Goal: Information Seeking & Learning: Find specific fact

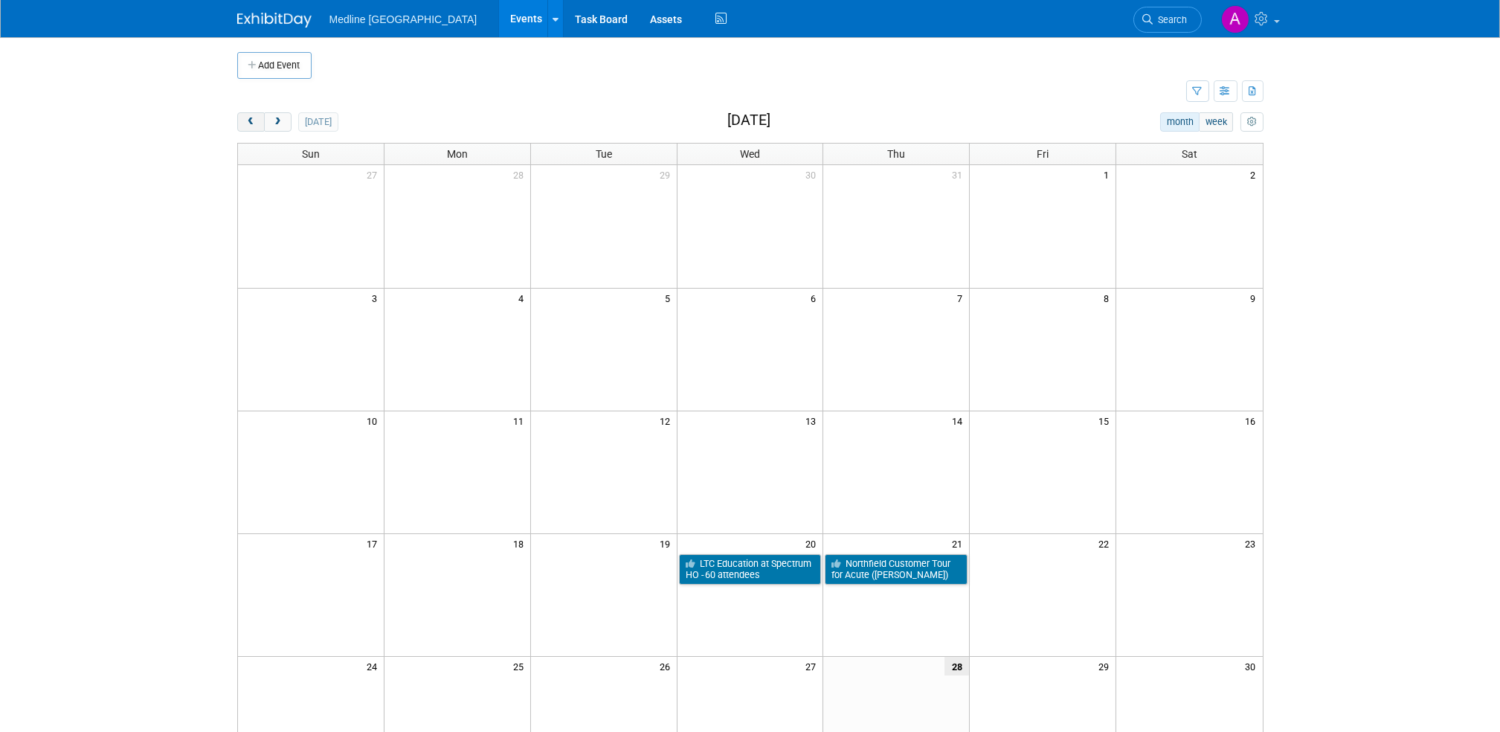
click at [248, 118] on span "prev" at bounding box center [250, 122] width 11 height 10
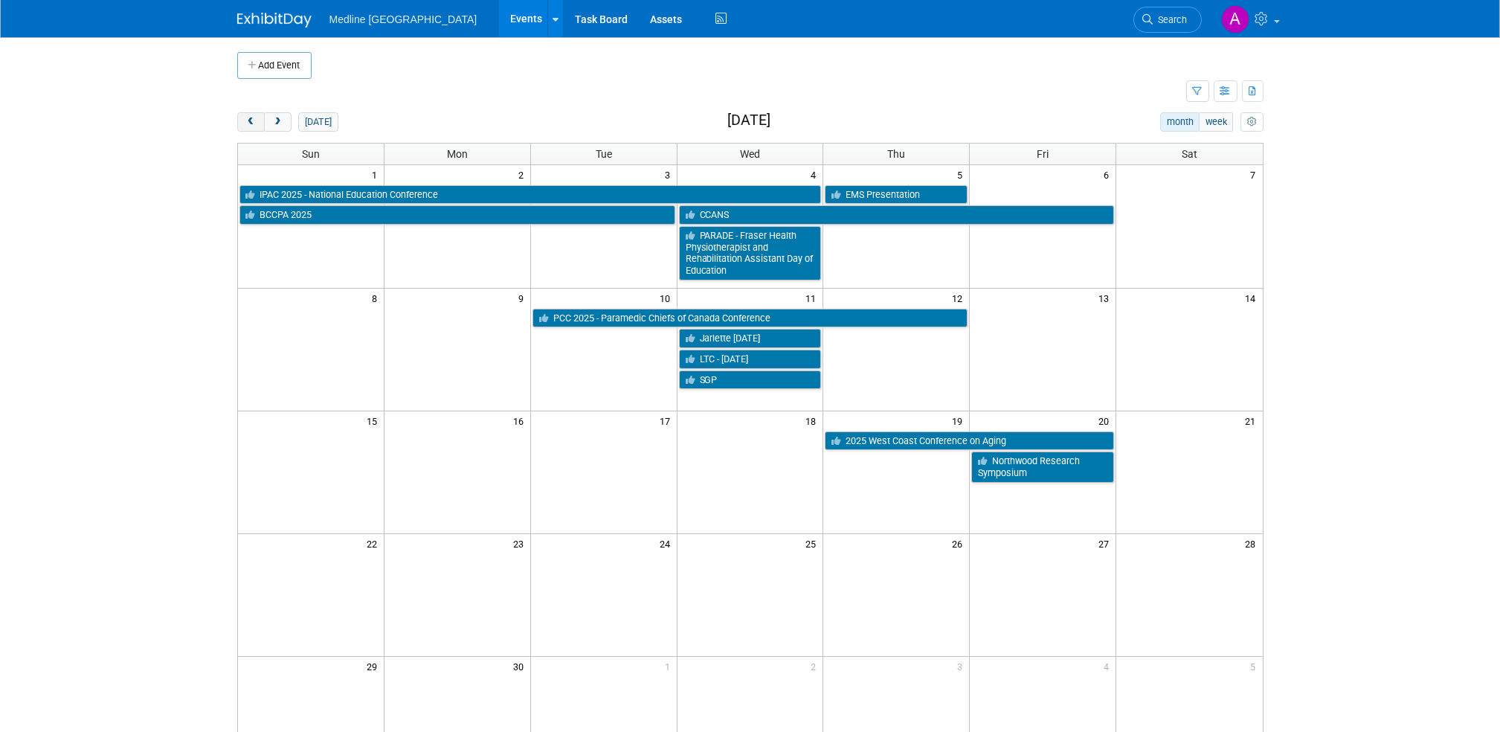
click at [248, 118] on span "prev" at bounding box center [250, 122] width 11 height 10
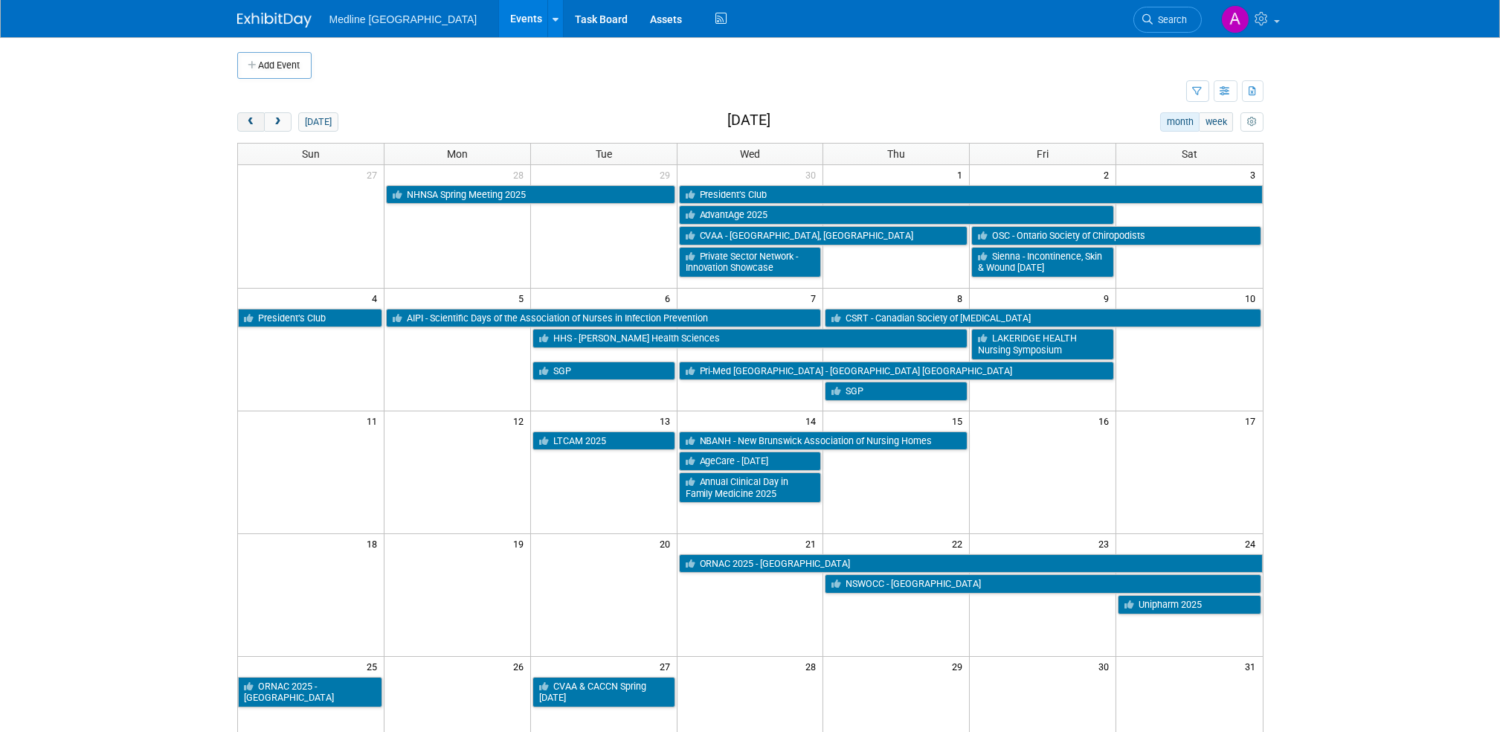
click at [244, 121] on button "prev" at bounding box center [251, 121] width 28 height 19
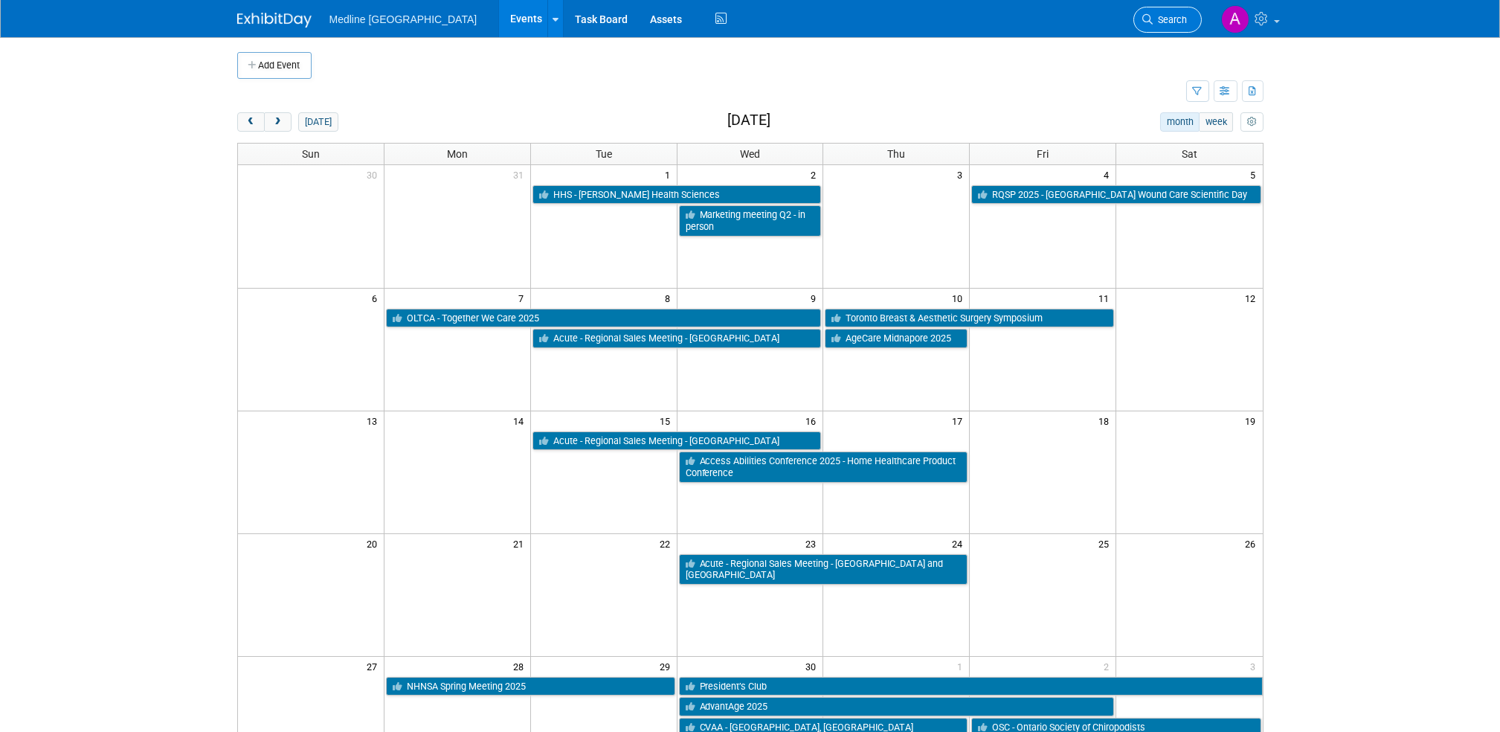
click at [1172, 16] on span "Search" at bounding box center [1170, 19] width 34 height 11
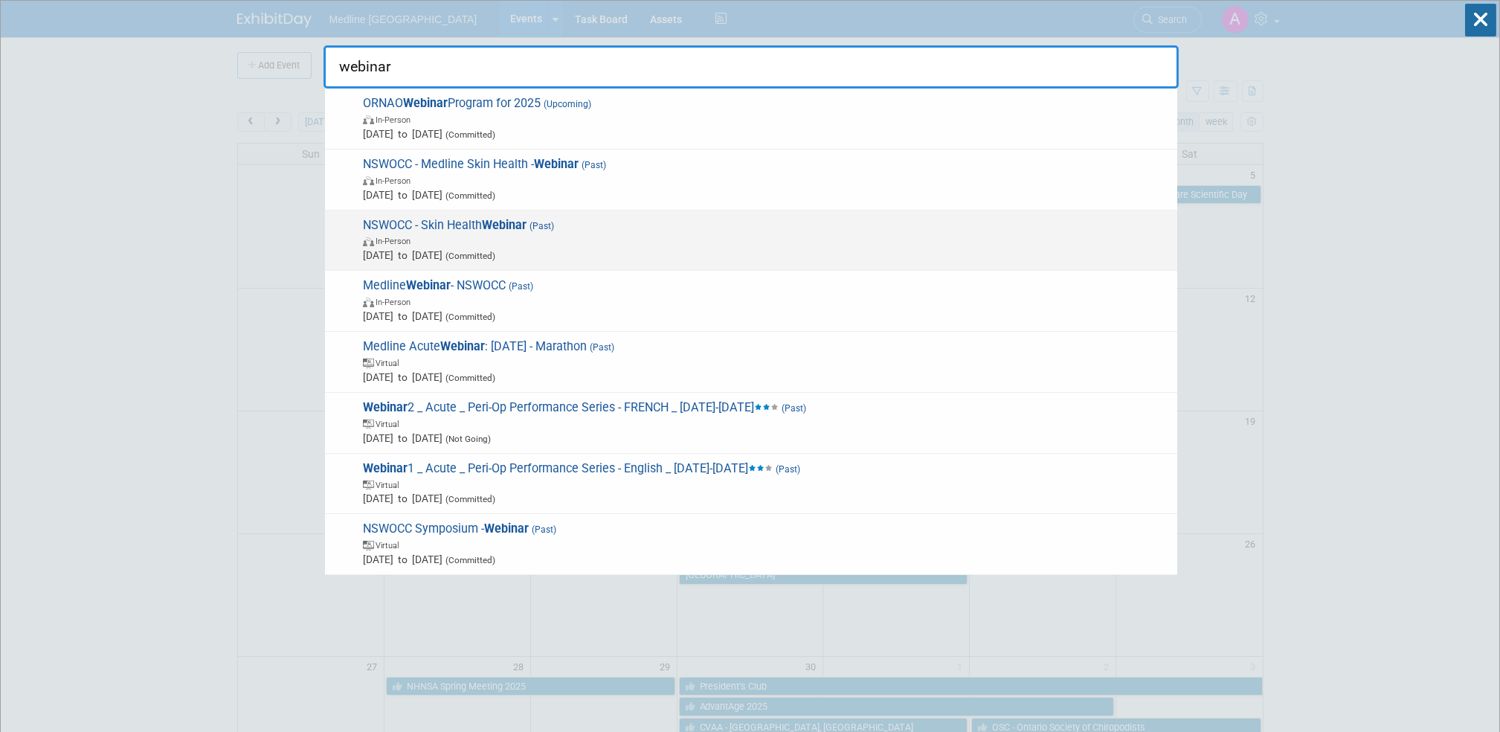
type input "webinar"
click at [524, 227] on strong "Webinar" at bounding box center [504, 225] width 45 height 14
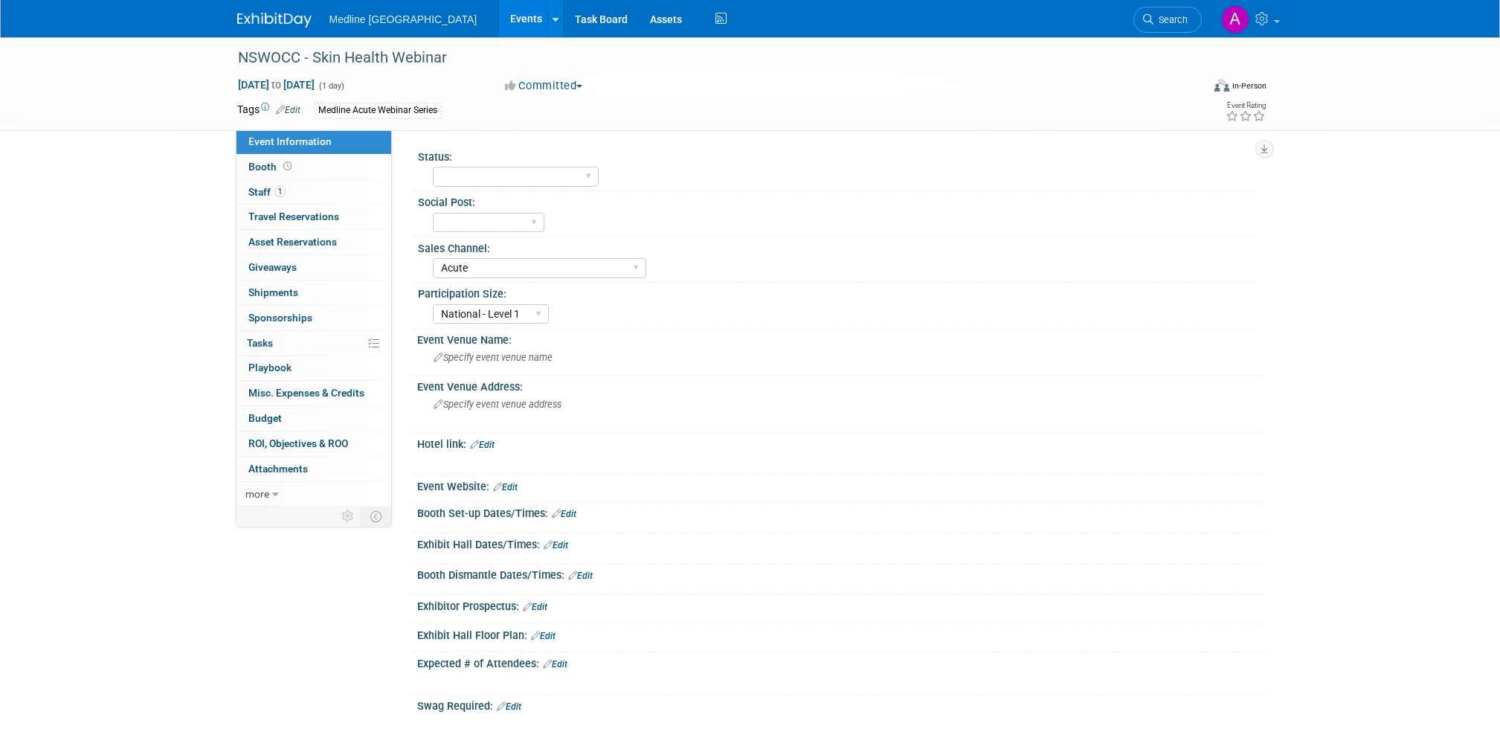
select select "Acute"
select select "National - Level 1"
click at [1155, 14] on span "Search" at bounding box center [1170, 19] width 34 height 11
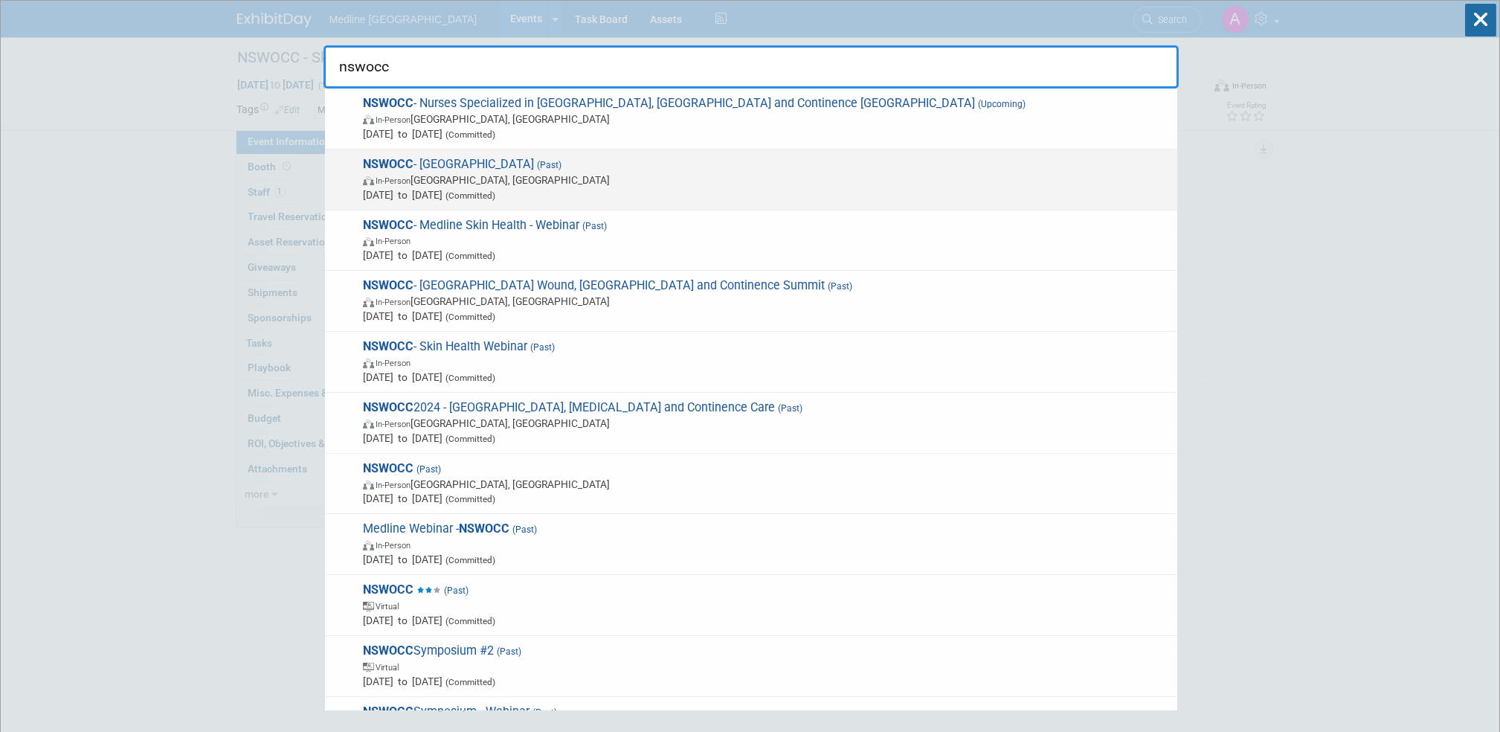
type input "nswocc"
click at [452, 172] on span "In-Person Montréal, Canada" at bounding box center [766, 179] width 807 height 15
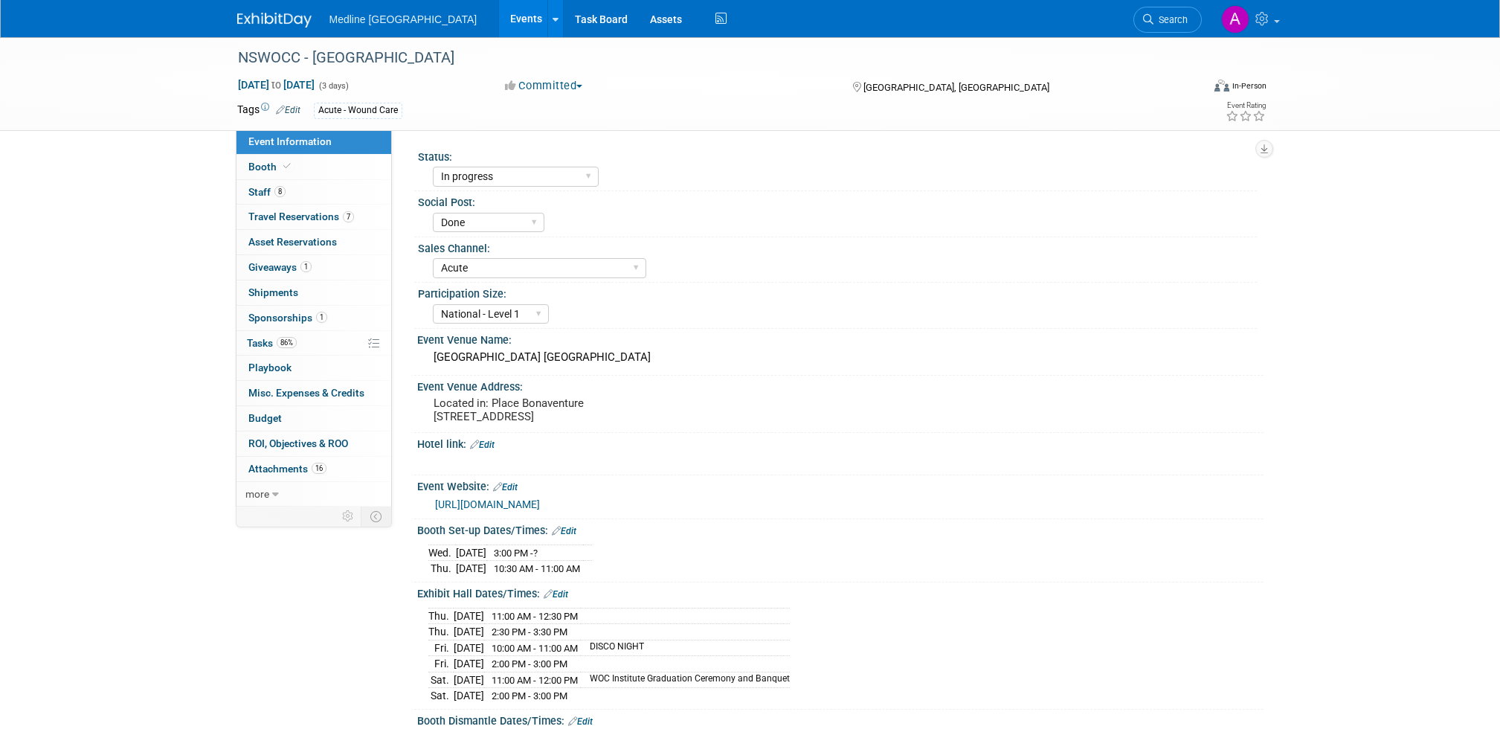
select select "In progress"
select select "Done"
select select "Acute"
select select "National - Level 1"
click at [286, 318] on span "Sponsorships 1" at bounding box center [287, 318] width 79 height 12
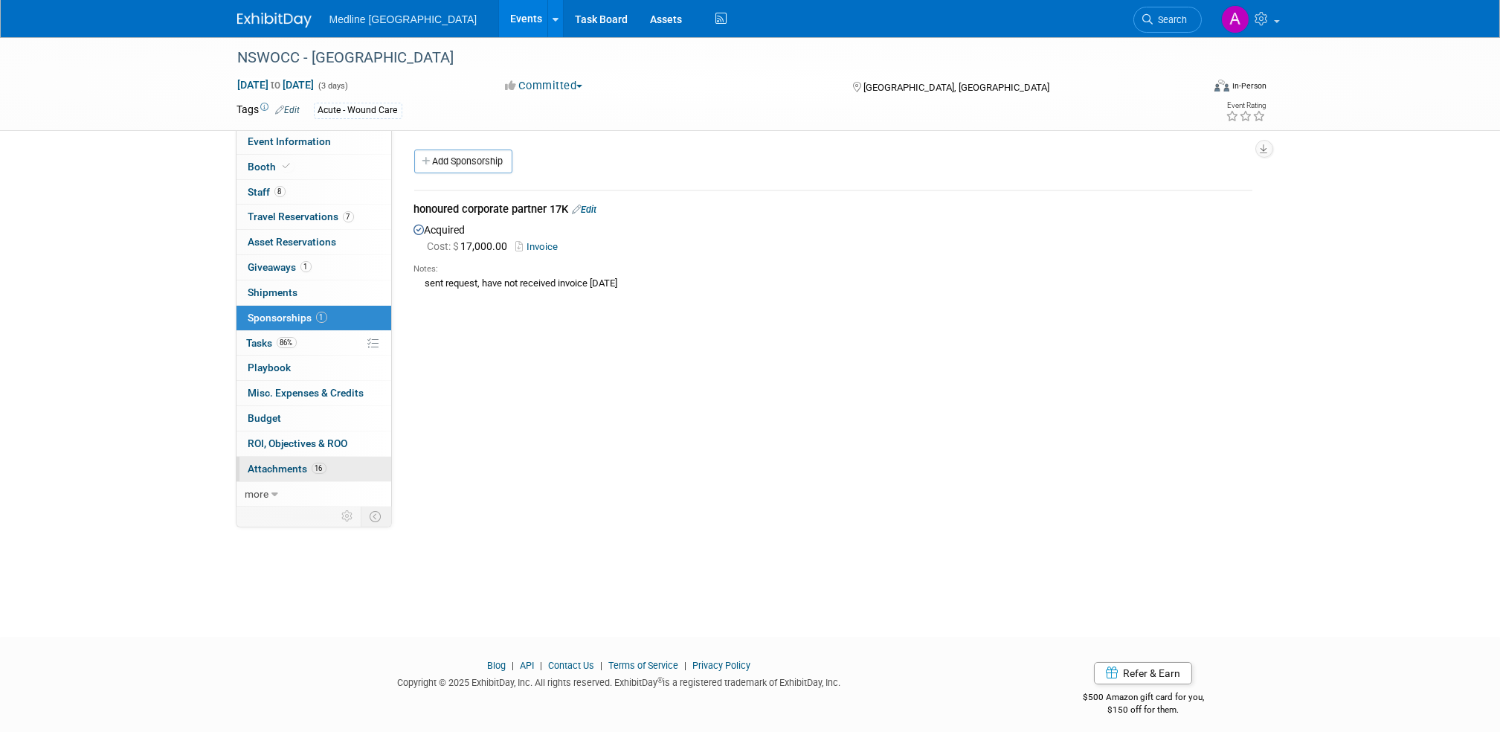
click at [294, 468] on span "Attachments 16" at bounding box center [287, 468] width 78 height 12
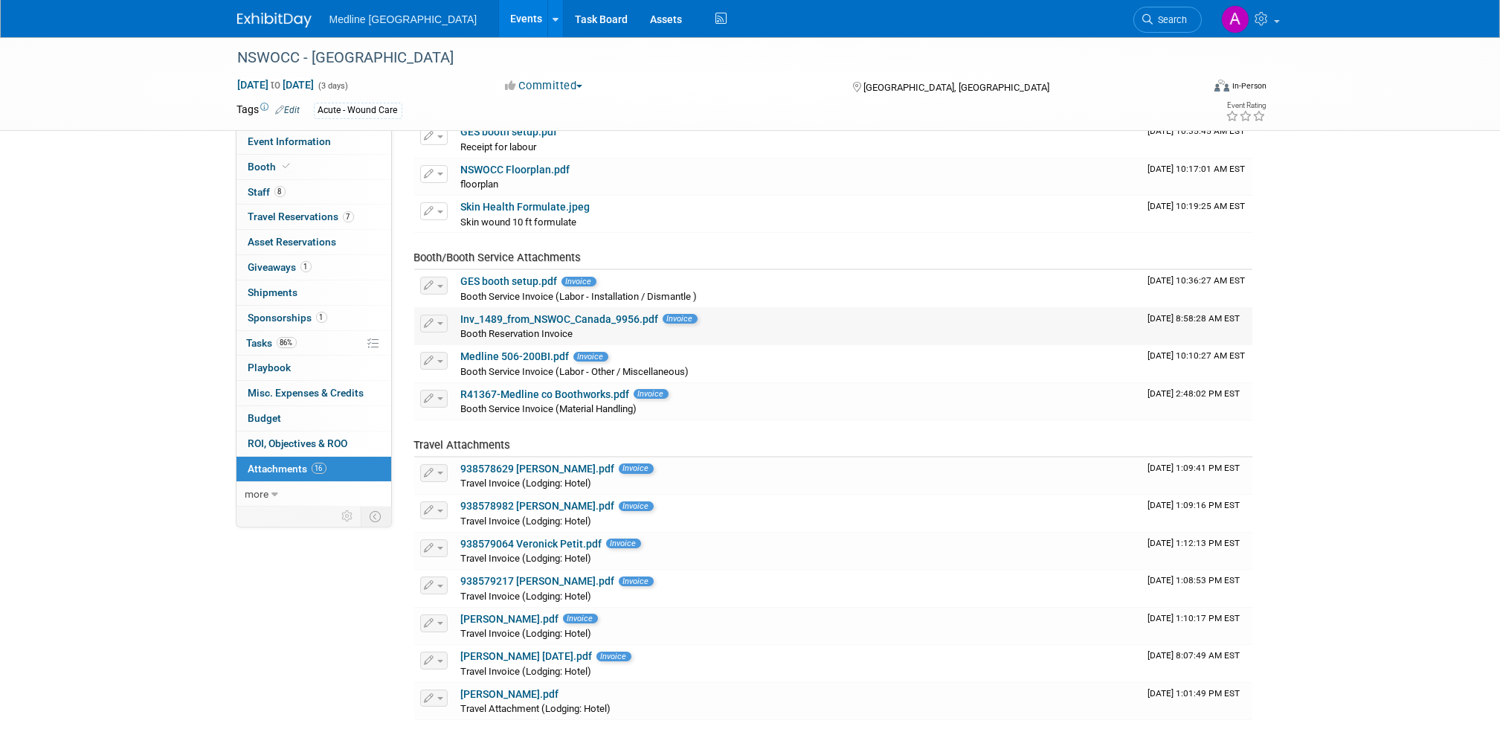
scroll to position [198, 0]
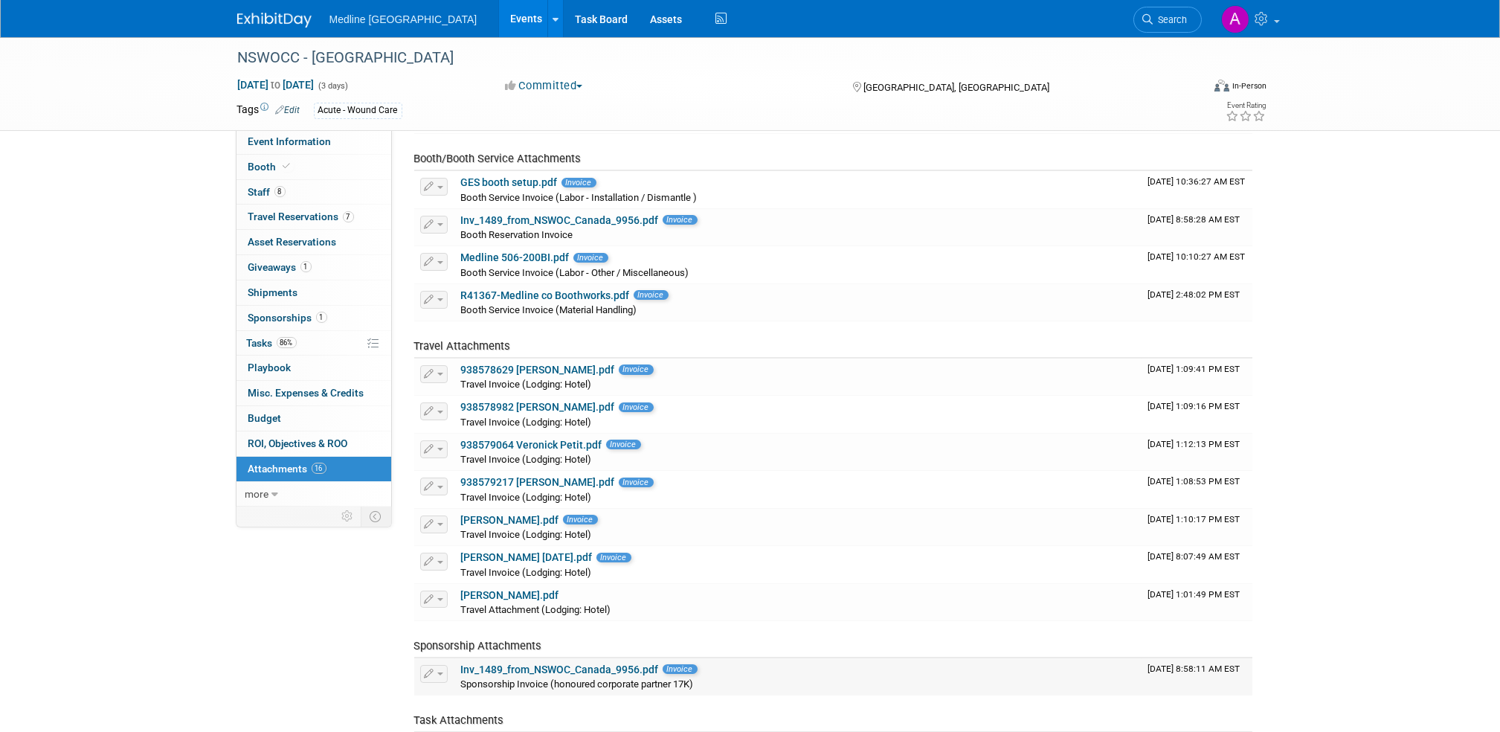
click at [593, 672] on link "Inv_1489_from_NSWOC_Canada_9956.pdf" at bounding box center [560, 669] width 198 height 12
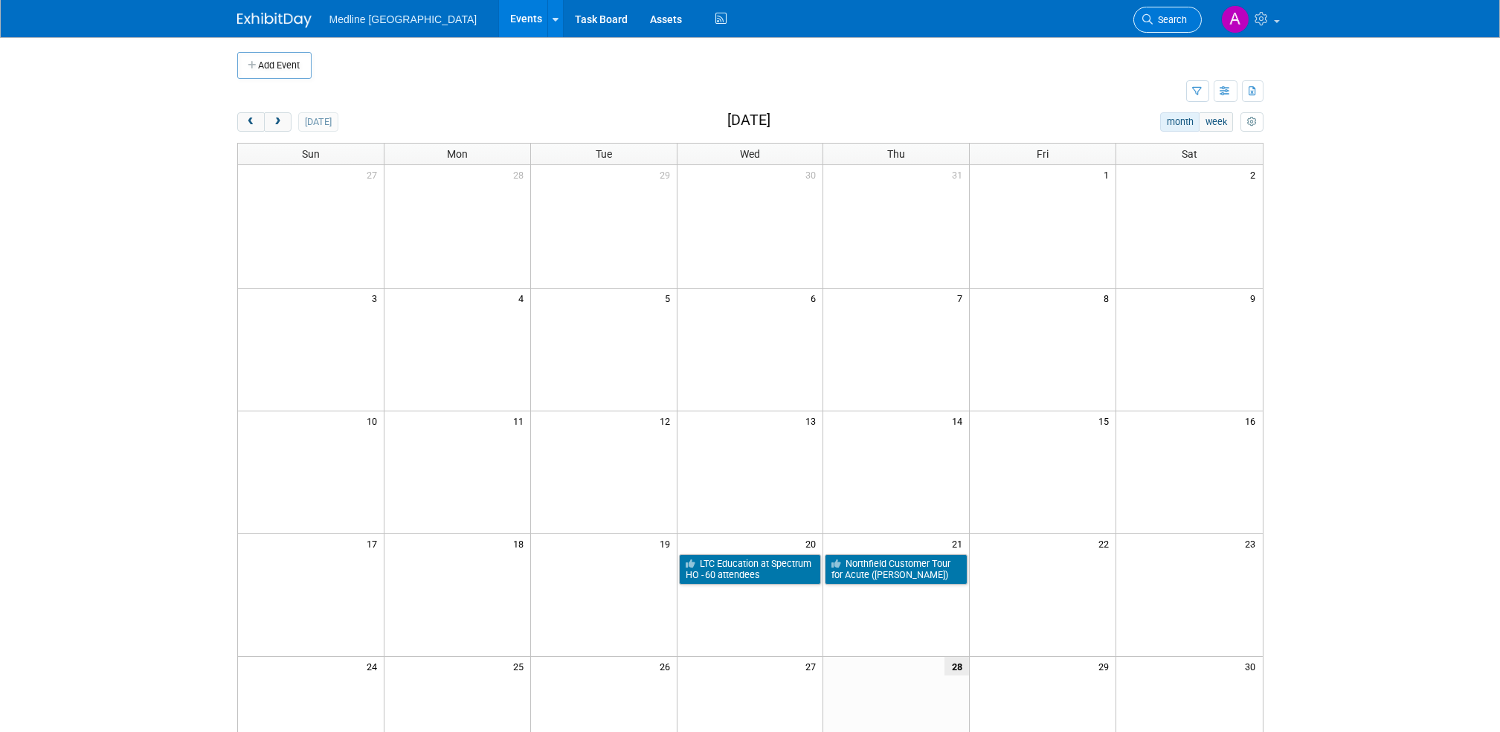
click at [1168, 19] on span "Search" at bounding box center [1170, 19] width 34 height 11
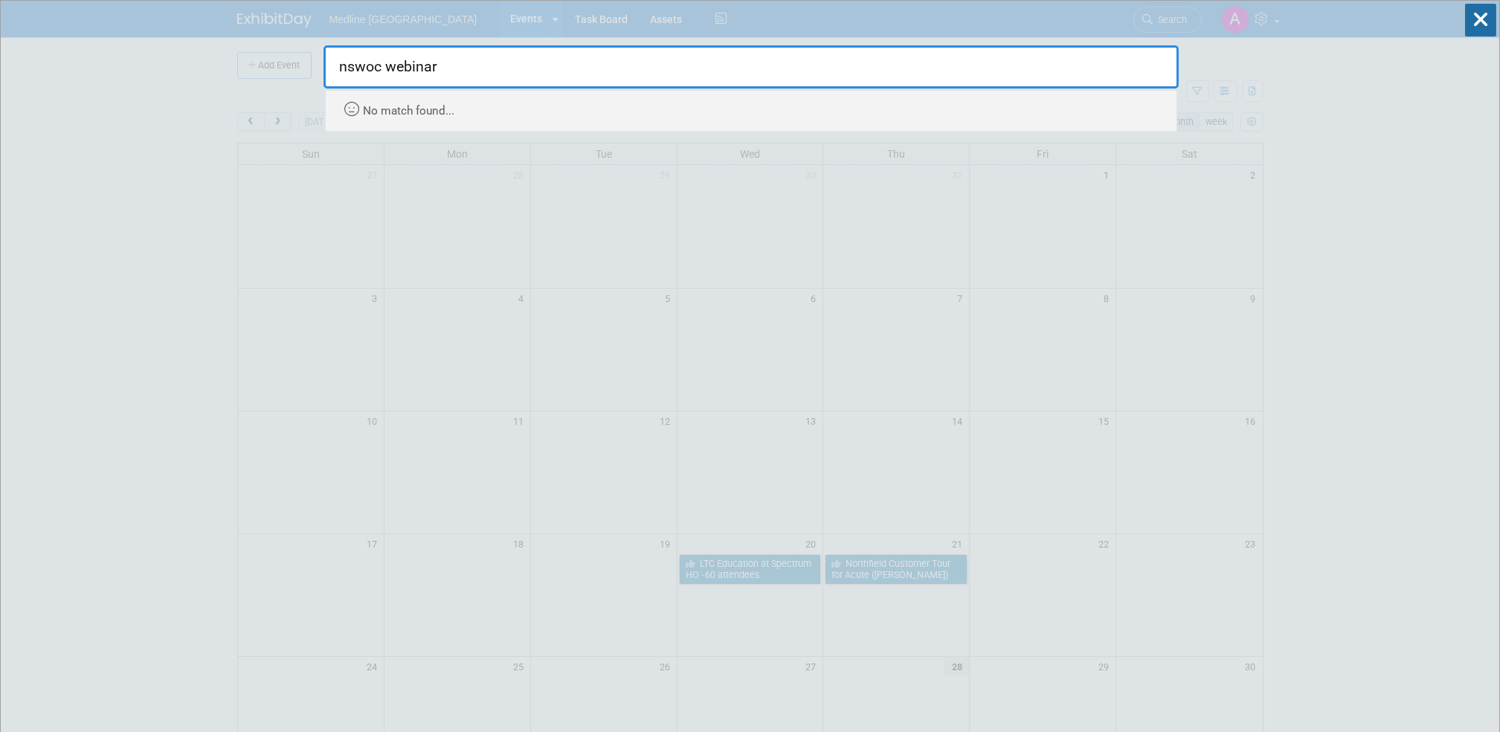
drag, startPoint x: 491, startPoint y: 68, endPoint x: 387, endPoint y: 66, distance: 104.1
click at [387, 66] on input "nswoc webinar" at bounding box center [750, 66] width 855 height 43
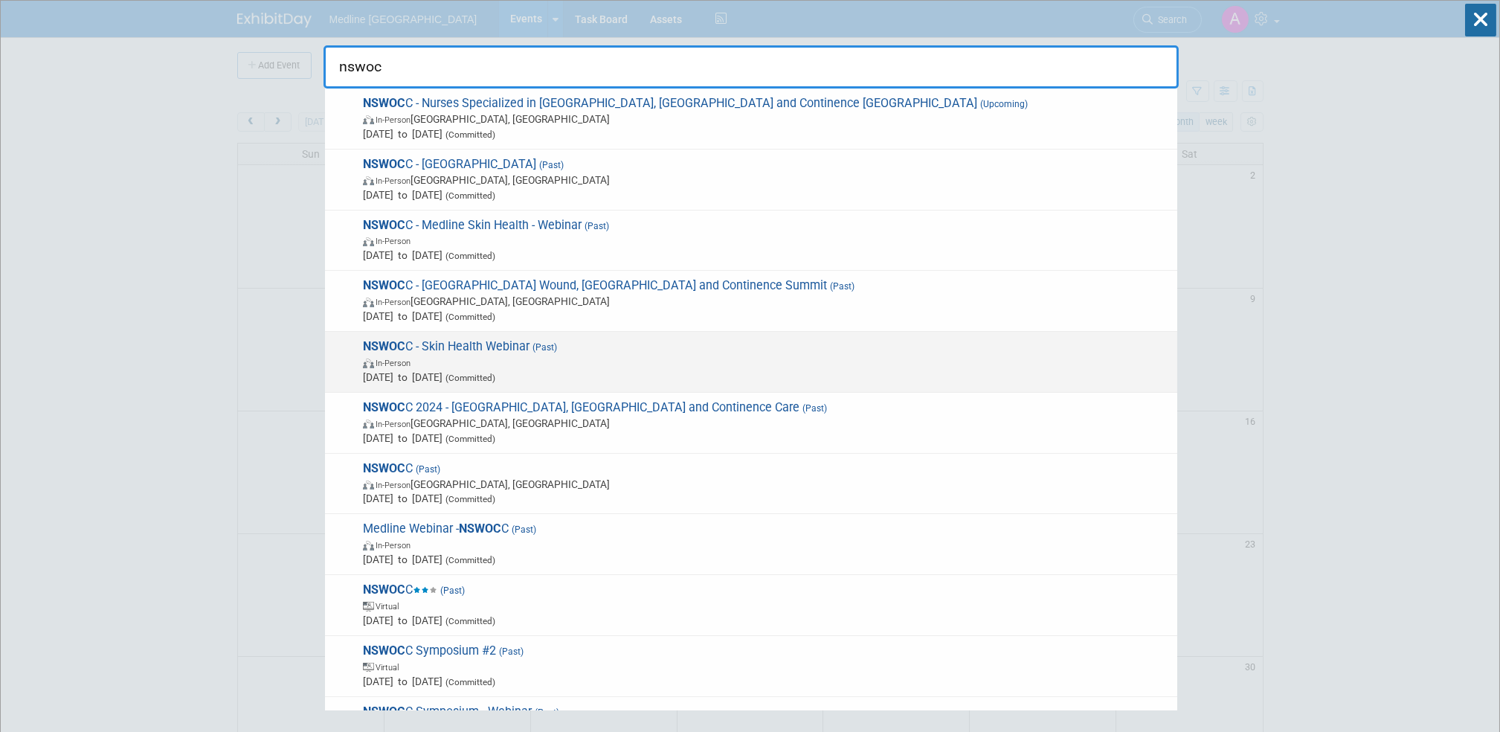
type input "nswoc"
click at [523, 346] on span "NSWOC C - Skin Health Webinar (Past) In-Person May 15, 2024 to May 15, 2024 (Co…" at bounding box center [763, 361] width 811 height 45
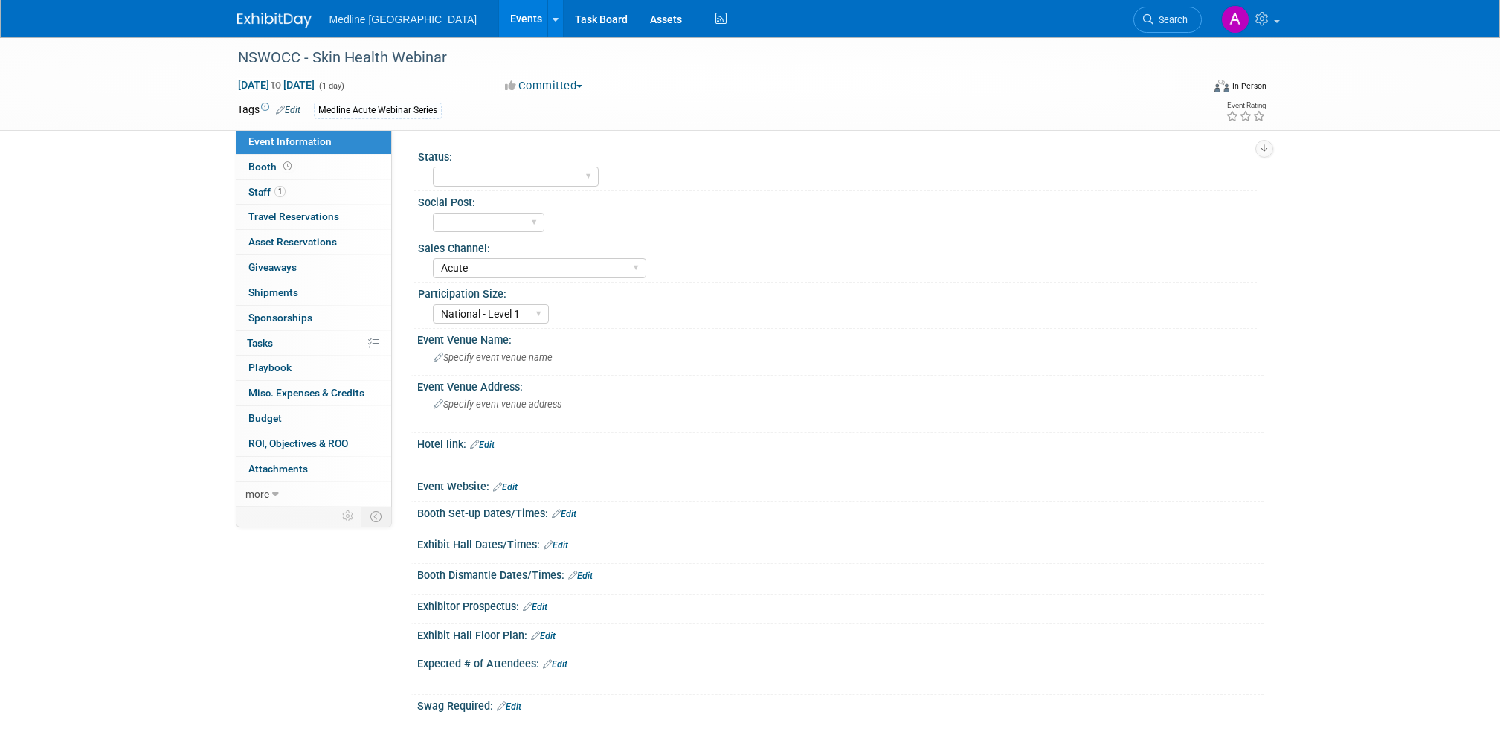
select select "Acute"
select select "National - Level 1"
